Goal: Task Accomplishment & Management: Use online tool/utility

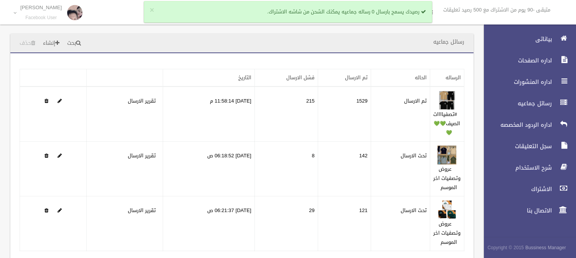
scroll to position [29, 0]
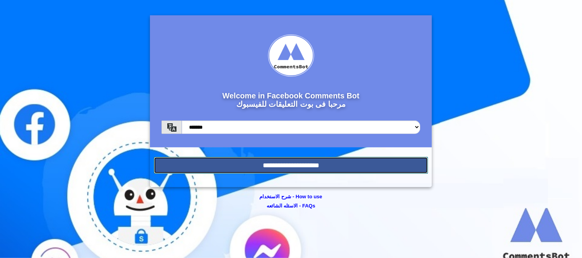
click at [284, 166] on input "**********" at bounding box center [291, 165] width 274 height 17
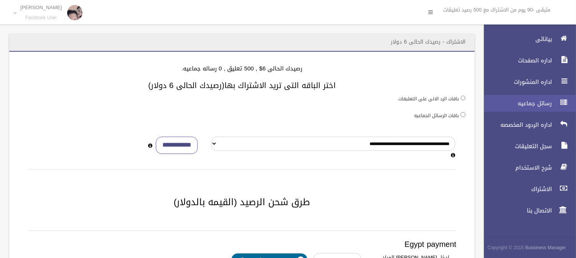
click at [534, 104] on span "رسائل جماعيه" at bounding box center [515, 104] width 77 height 8
